Goal: Task Accomplishment & Management: Manage account settings

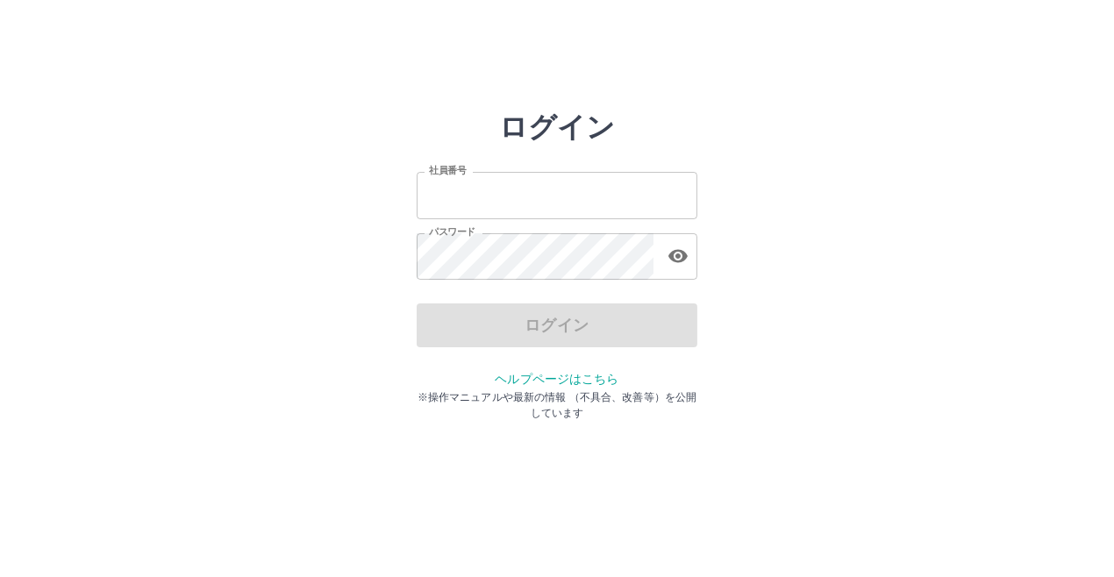
type input "*******"
click at [523, 320] on div "ログイン" at bounding box center [556, 325] width 281 height 44
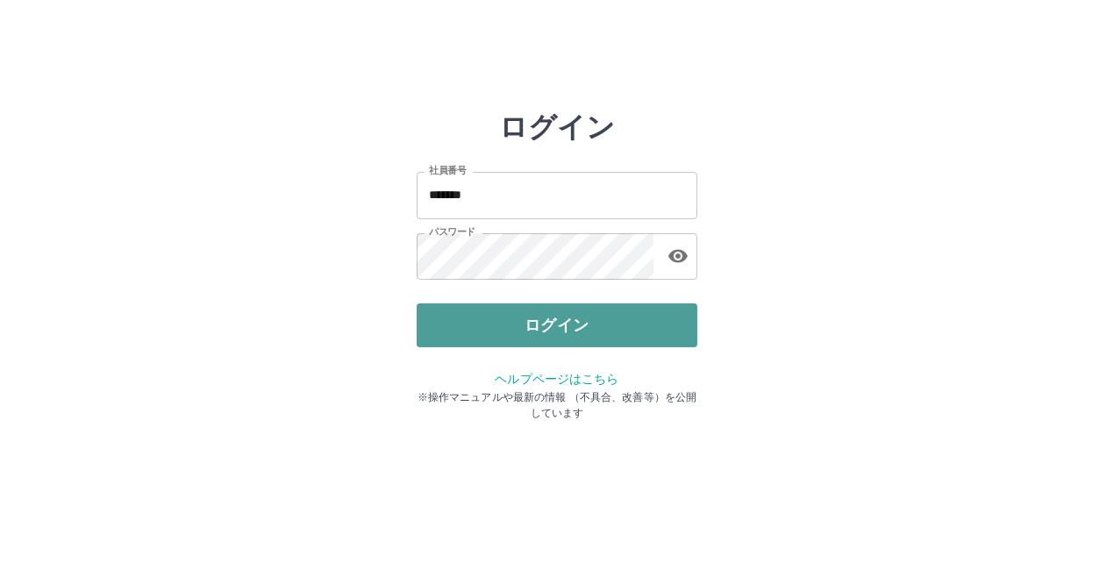
click at [554, 323] on button "ログイン" at bounding box center [556, 325] width 281 height 44
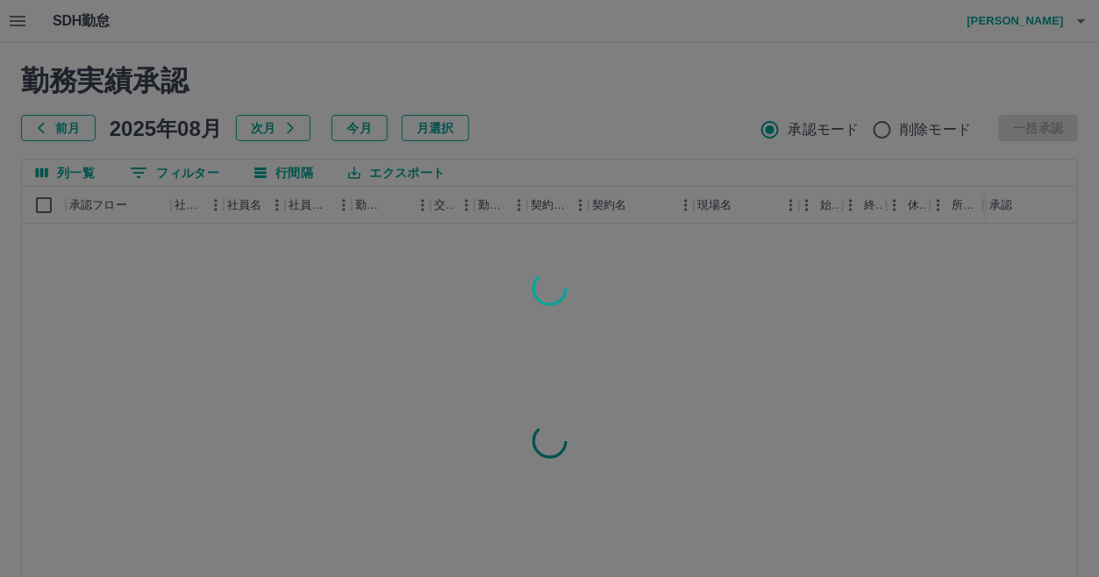
click at [535, 98] on div at bounding box center [549, 288] width 1099 height 577
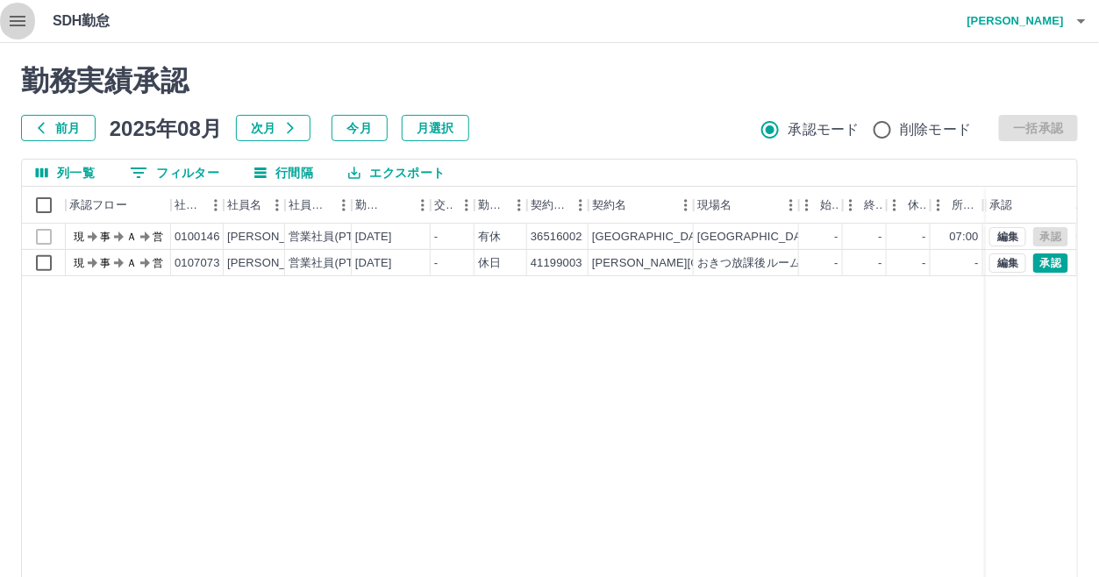
click at [11, 20] on icon "button" at bounding box center [18, 21] width 16 height 11
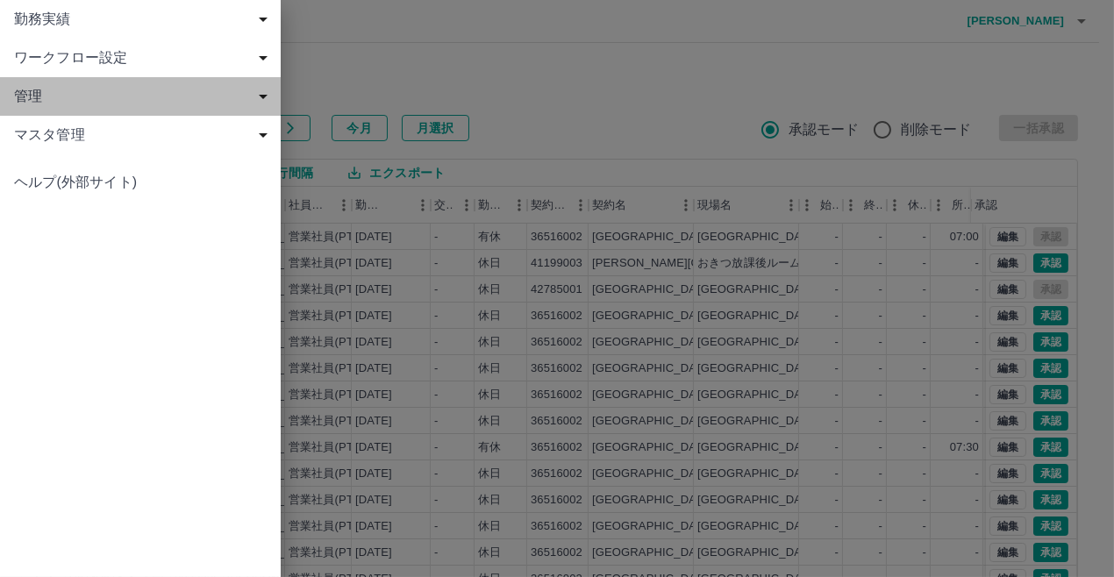
click at [35, 93] on span "管理" at bounding box center [144, 96] width 260 height 21
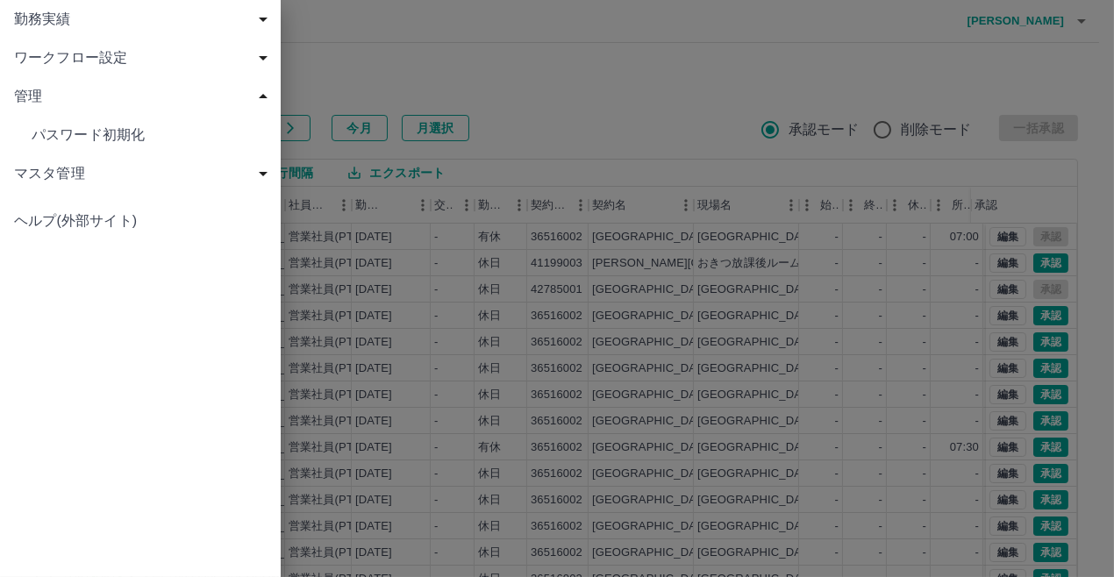
click at [154, 160] on div "マスタ管理" at bounding box center [140, 173] width 281 height 39
click at [52, 285] on span "社員" at bounding box center [149, 289] width 235 height 21
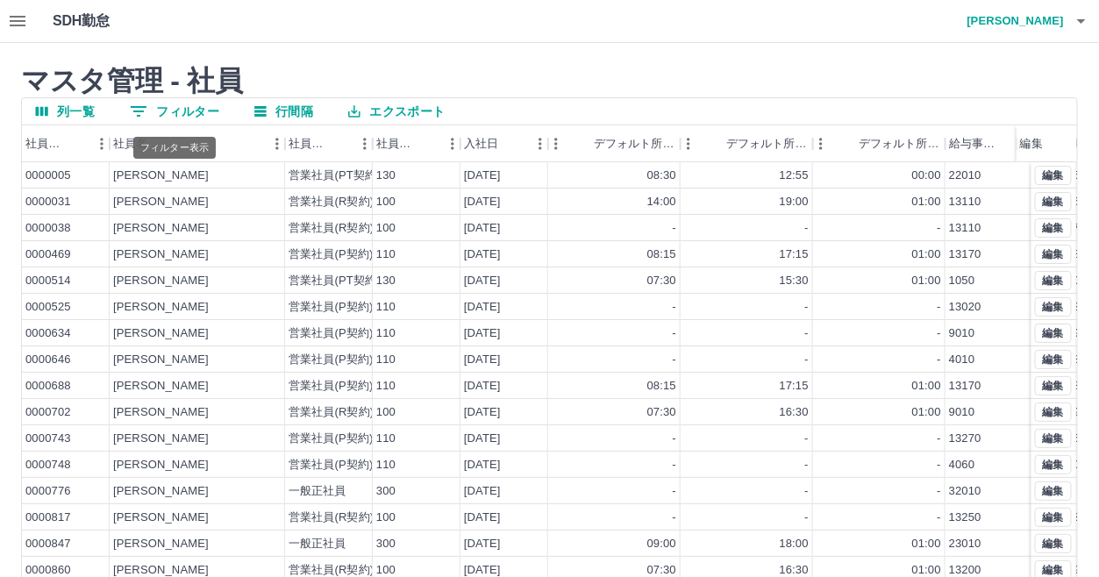
drag, startPoint x: 135, startPoint y: 109, endPoint x: 136, endPoint y: 134, distance: 25.4
click at [136, 110] on icon "フィルター表示" at bounding box center [138, 111] width 21 height 21
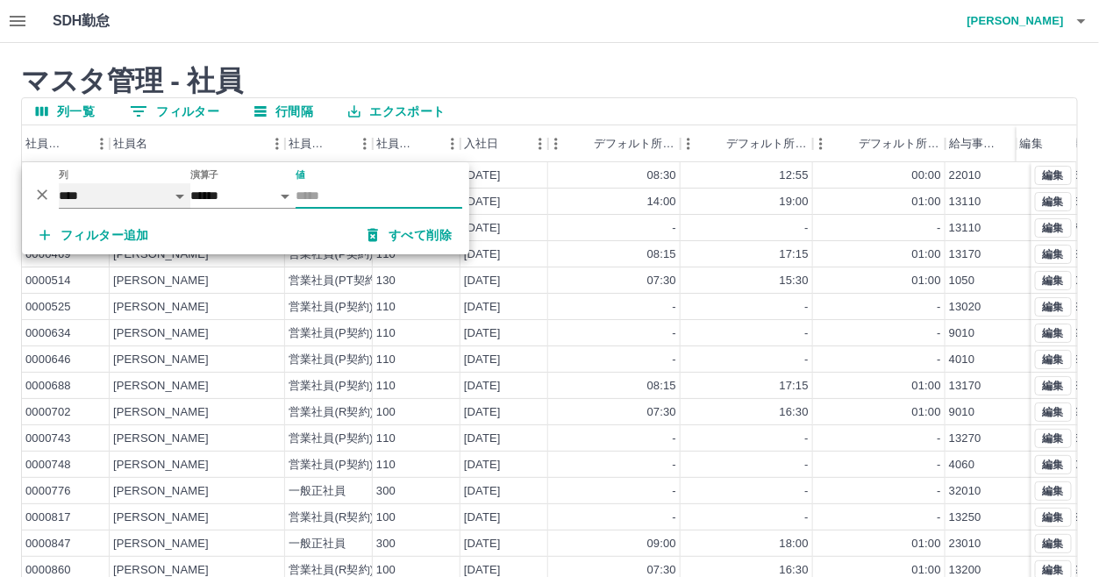
drag, startPoint x: 67, startPoint y: 190, endPoint x: 104, endPoint y: 177, distance: 39.9
click at [75, 187] on select "**** *** *** ******** ********" at bounding box center [125, 195] width 132 height 25
click at [59, 183] on select "**** *** *** ******** ********" at bounding box center [125, 195] width 132 height 25
drag, startPoint x: 306, startPoint y: 190, endPoint x: 328, endPoint y: 166, distance: 32.9
click at [307, 189] on input "値" at bounding box center [378, 195] width 167 height 25
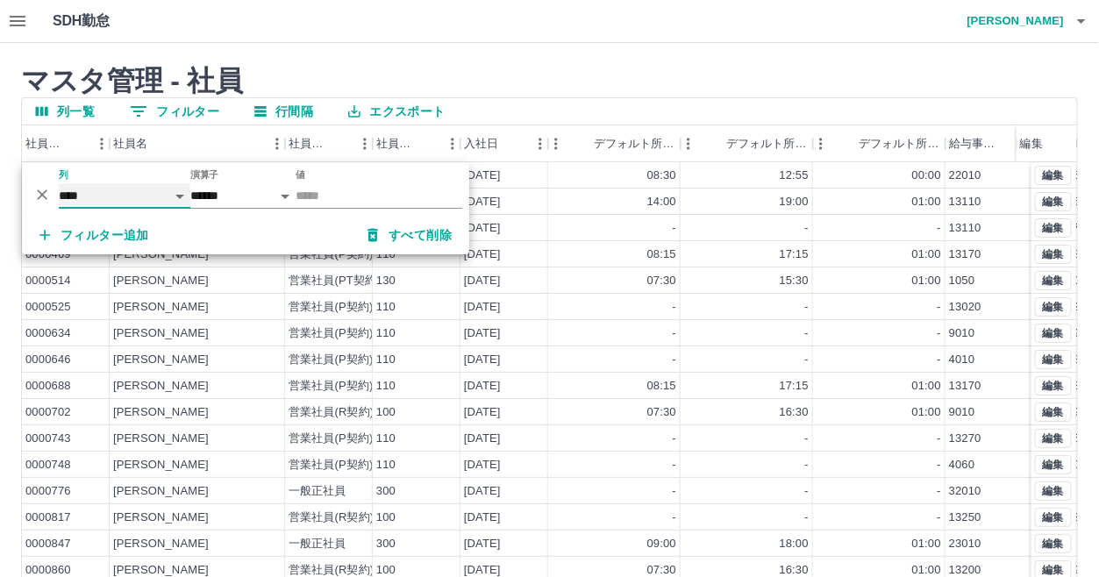
click at [68, 188] on select "**** *** *** ******** ********" at bounding box center [125, 195] width 132 height 25
drag, startPoint x: 297, startPoint y: 189, endPoint x: 308, endPoint y: 189, distance: 10.5
click at [300, 189] on input "値" at bounding box center [378, 195] width 167 height 25
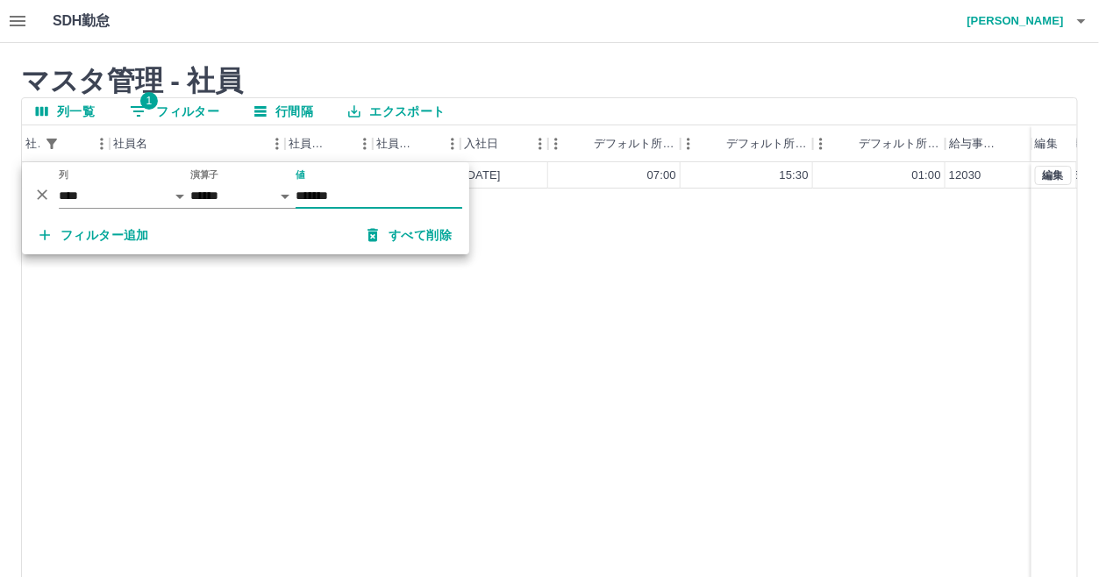
type input "*******"
click at [548, 53] on div "マスタ管理 - 社員 列一覧 1 フィルター 行間隔 エクスポート 社員番号 社員名 社員区分 社員区分コード 入社日 デフォルト所定開始時刻 デフォルト所定…" at bounding box center [549, 361] width 1099 height 637
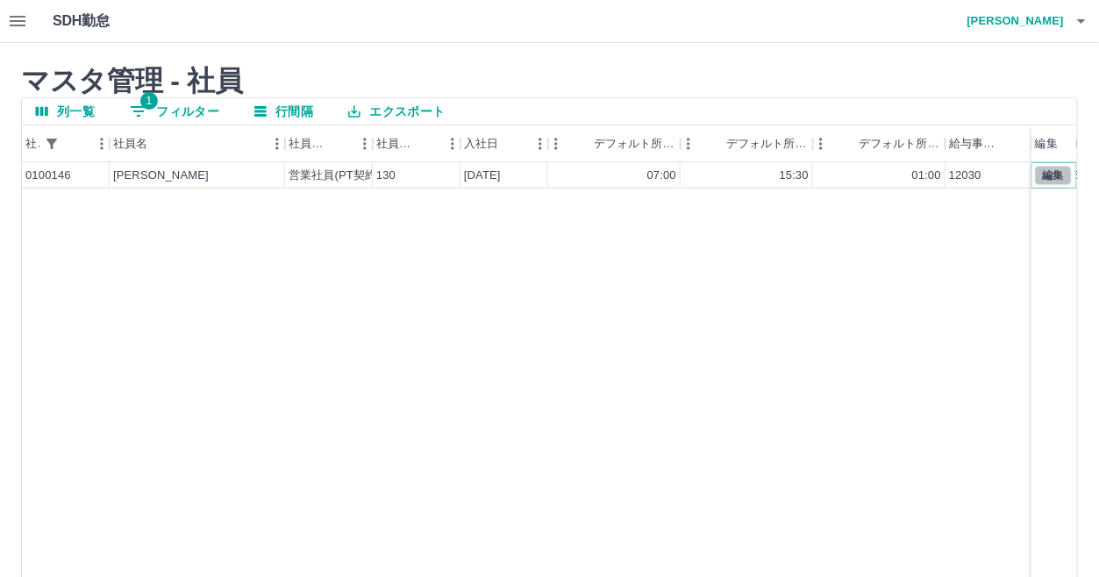
click at [1051, 173] on button "編集" at bounding box center [1053, 175] width 37 height 19
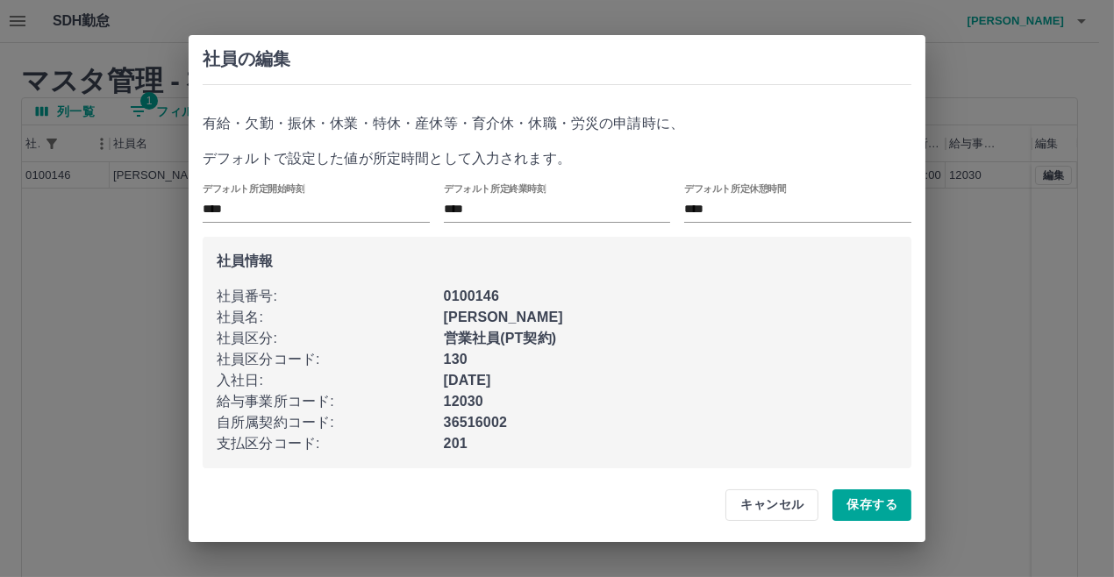
click at [1016, 67] on div "社員の編集 有給・欠勤・振休・休業・特休・産休等・育介休・休職・労災の申請時に、 デフォルトで設定した値が所定時間として入力されます。 デフォルト所定開始時刻…" at bounding box center [557, 288] width 1114 height 577
drag, startPoint x: 783, startPoint y: 515, endPoint x: 772, endPoint y: 496, distance: 21.2
click at [783, 511] on button "キャンセル" at bounding box center [771, 505] width 93 height 32
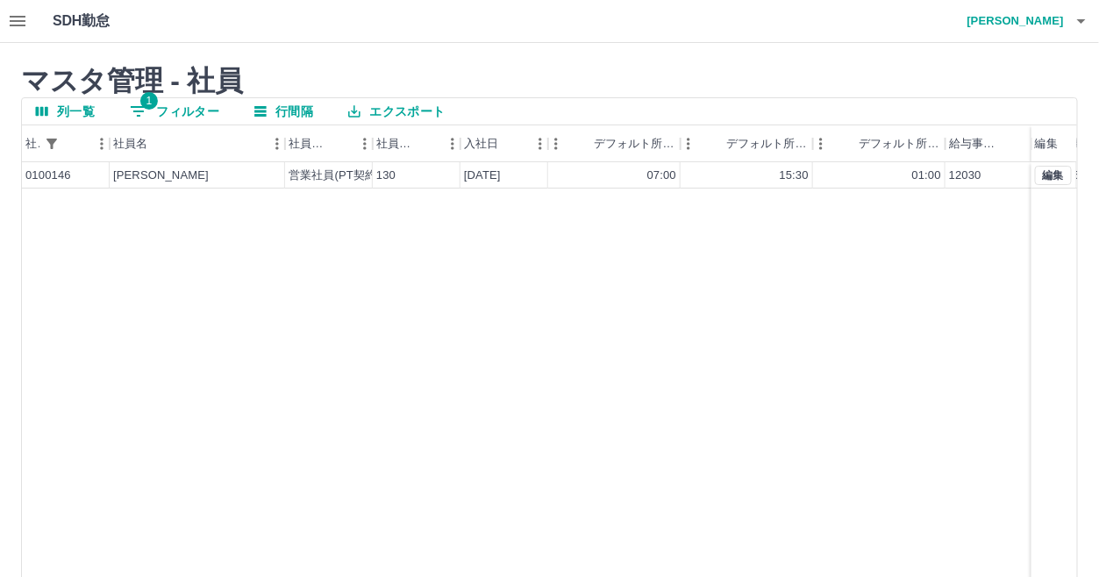
click at [14, 17] on icon "button" at bounding box center [18, 21] width 16 height 11
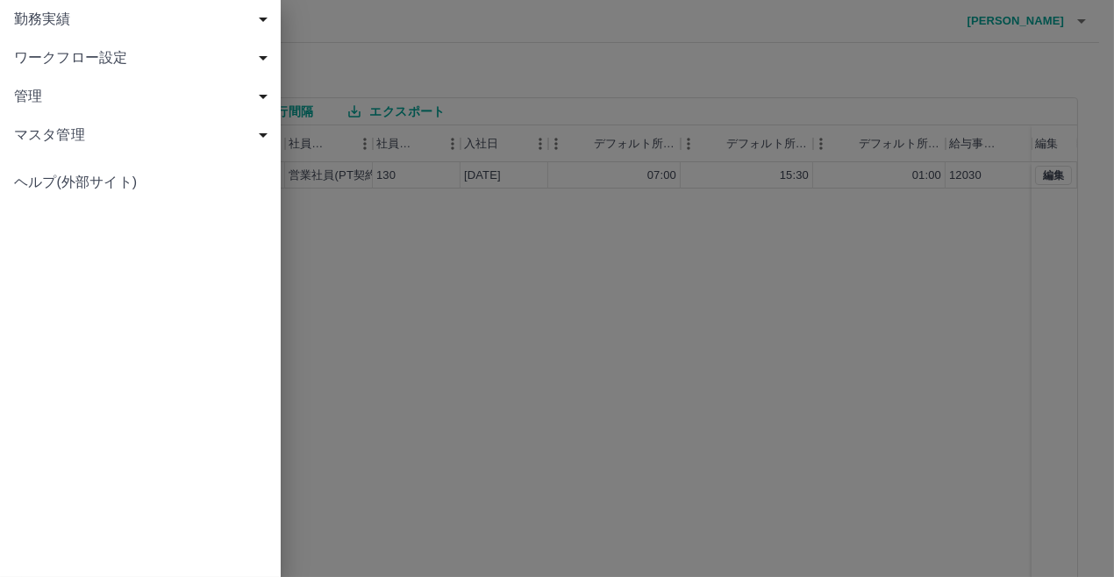
click at [481, 31] on div at bounding box center [557, 288] width 1114 height 577
